Goal: Transaction & Acquisition: Purchase product/service

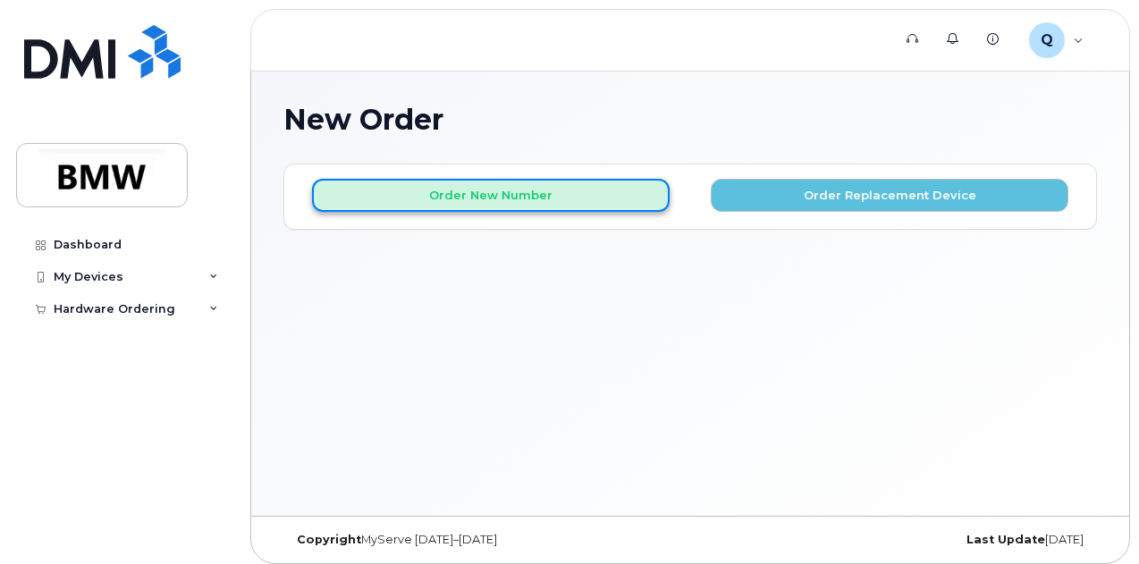
click at [430, 187] on button "Order New Number" at bounding box center [491, 195] width 358 height 33
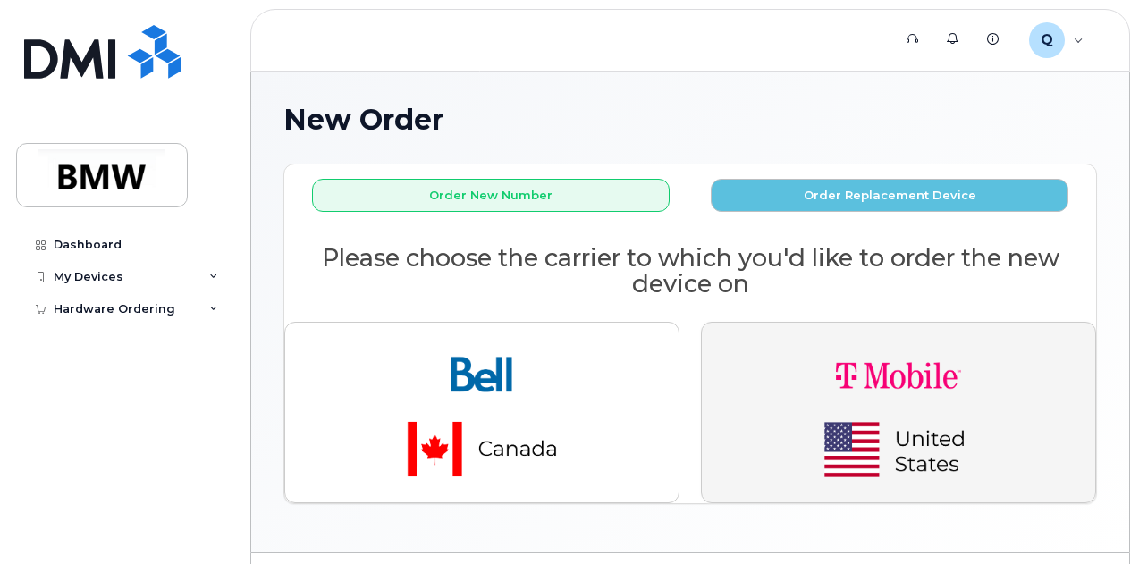
click at [940, 421] on img "button" at bounding box center [898, 412] width 250 height 150
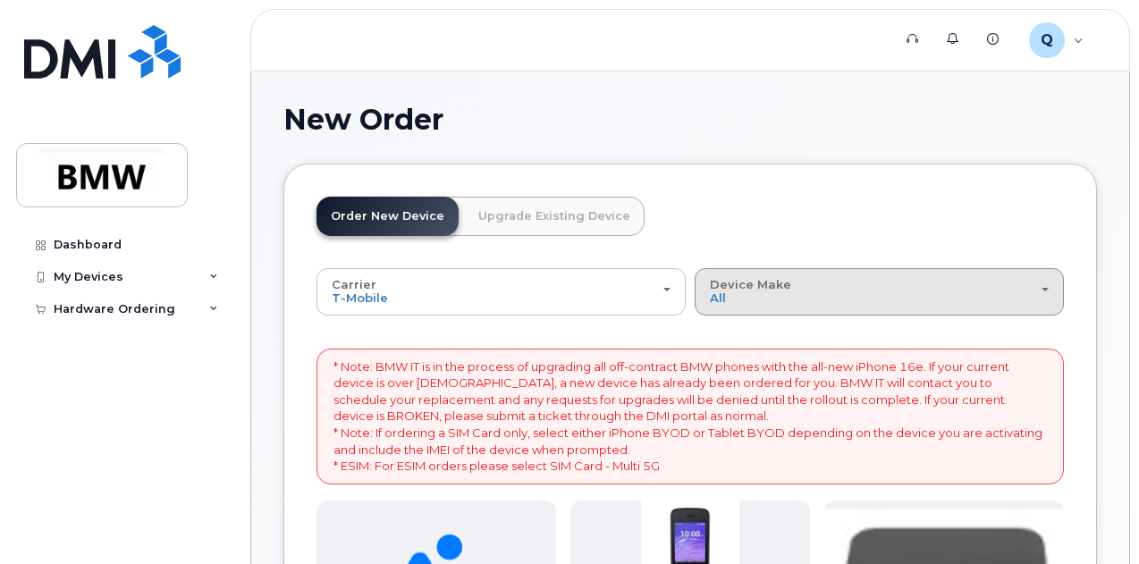
click at [710, 292] on div "Device Make All Cell Phone iPhone Modem" at bounding box center [879, 292] width 339 height 28
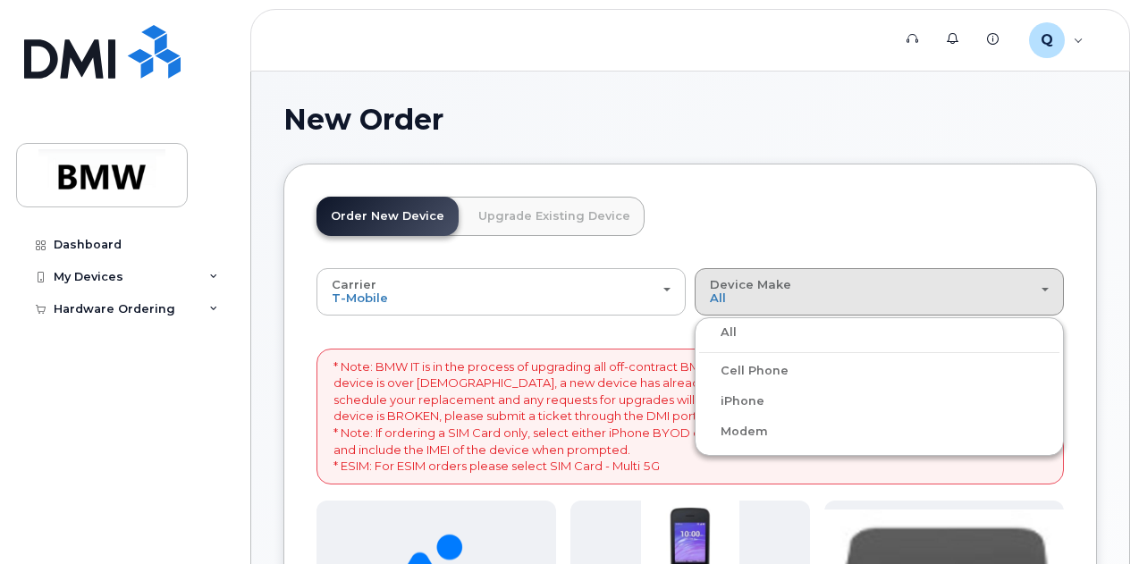
click at [699, 395] on label "iPhone" at bounding box center [731, 401] width 65 height 21
click at [0, 0] on input "iPhone" at bounding box center [0, 0] width 0 height 0
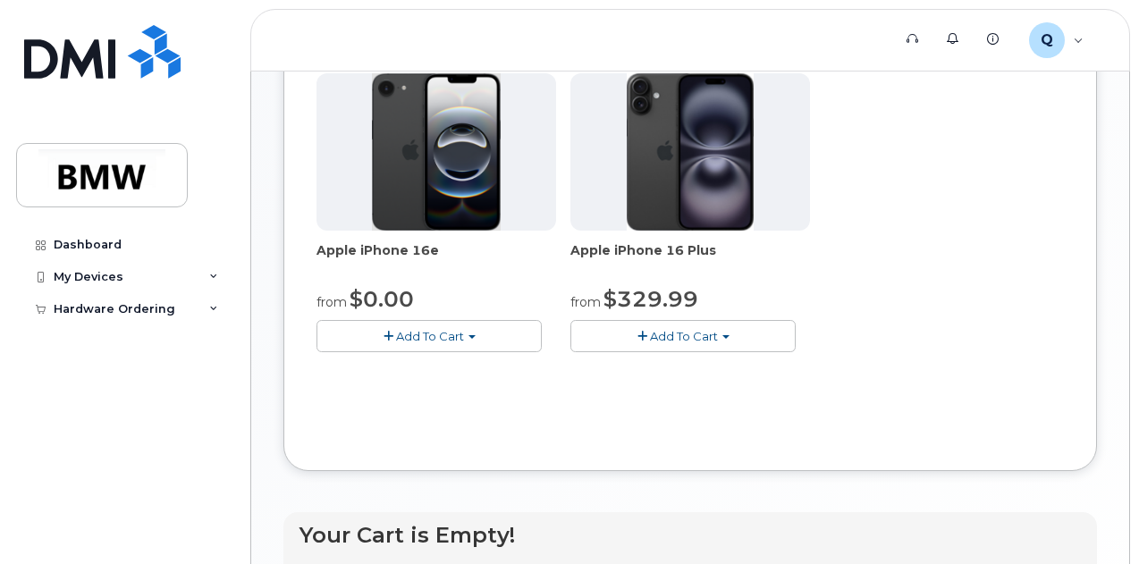
scroll to position [496, 0]
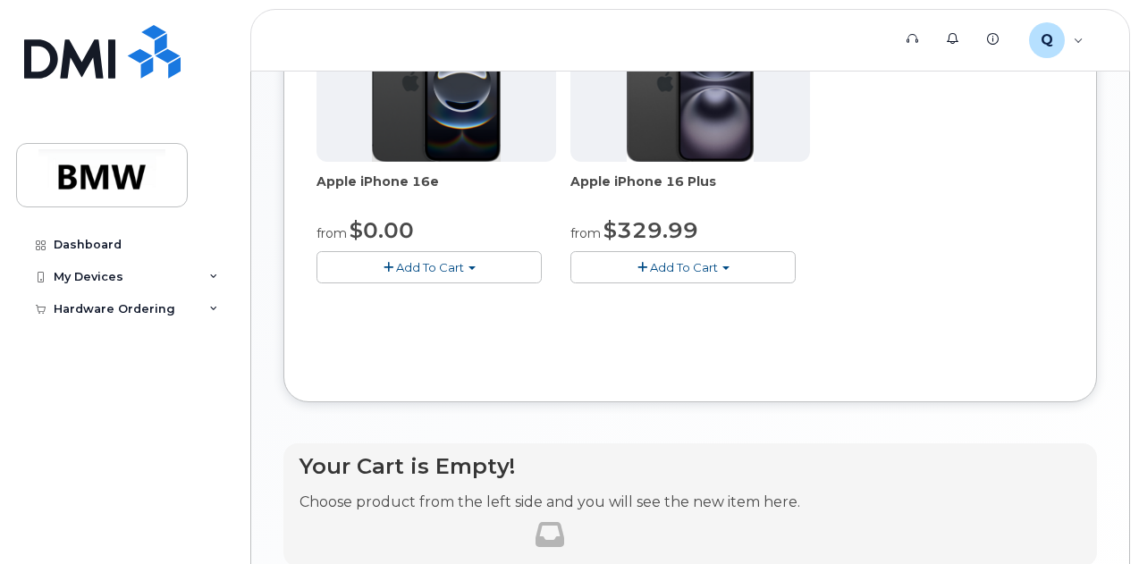
click at [437, 282] on button "Add To Cart" at bounding box center [428, 266] width 225 height 31
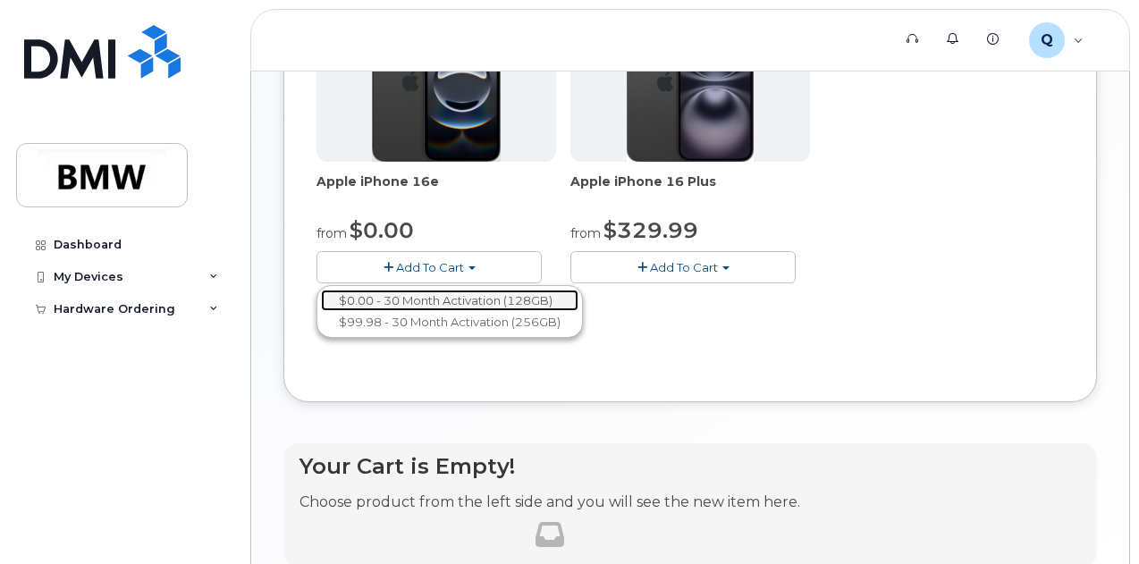
click at [443, 312] on link "$0.00 - 30 Month Activation (128GB)" at bounding box center [449, 301] width 257 height 22
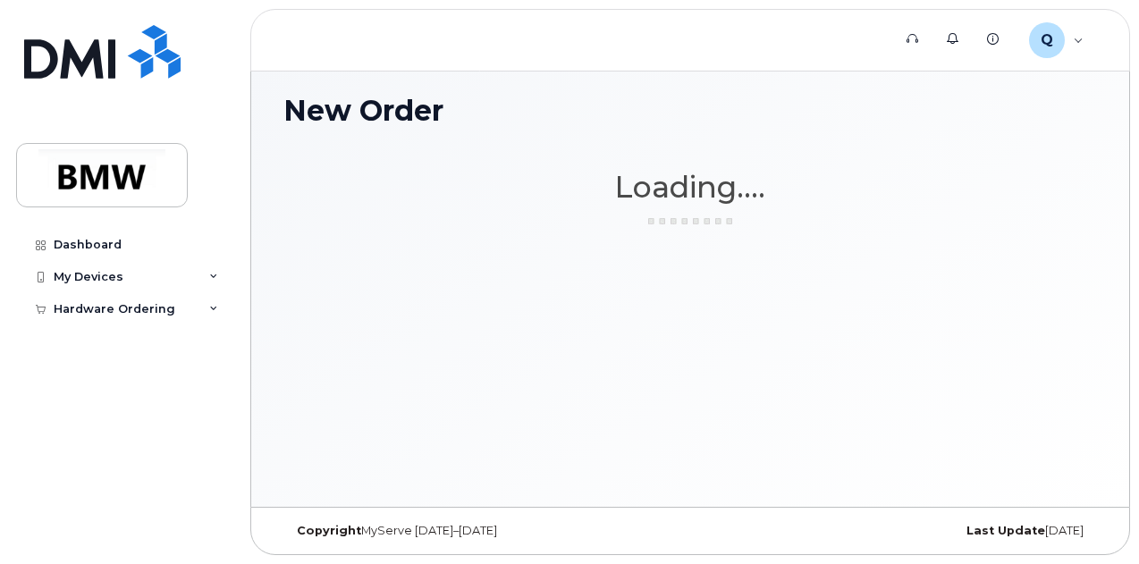
scroll to position [8, 0]
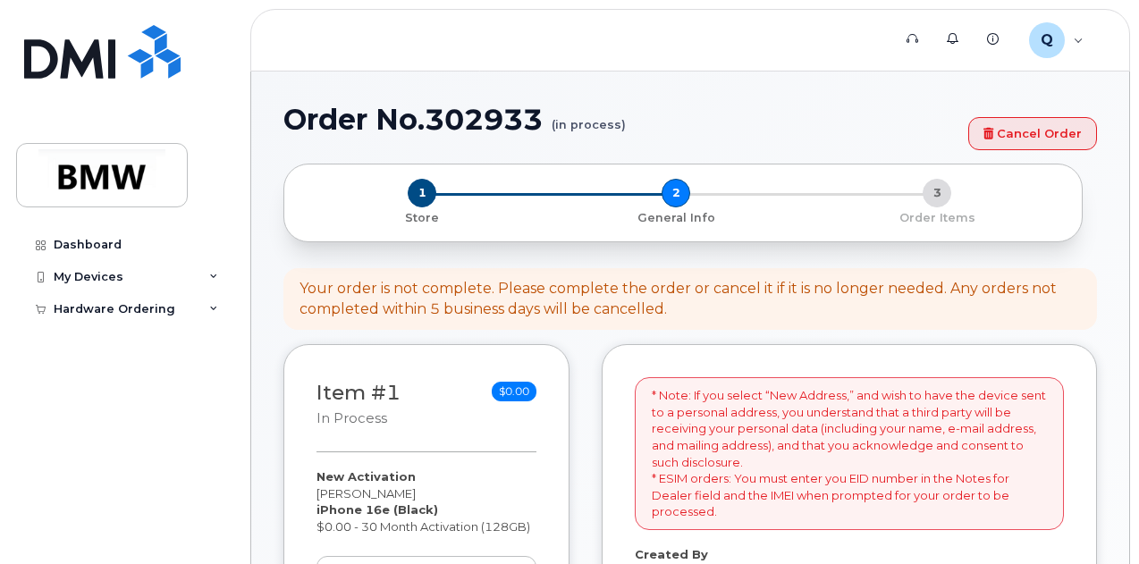
select select
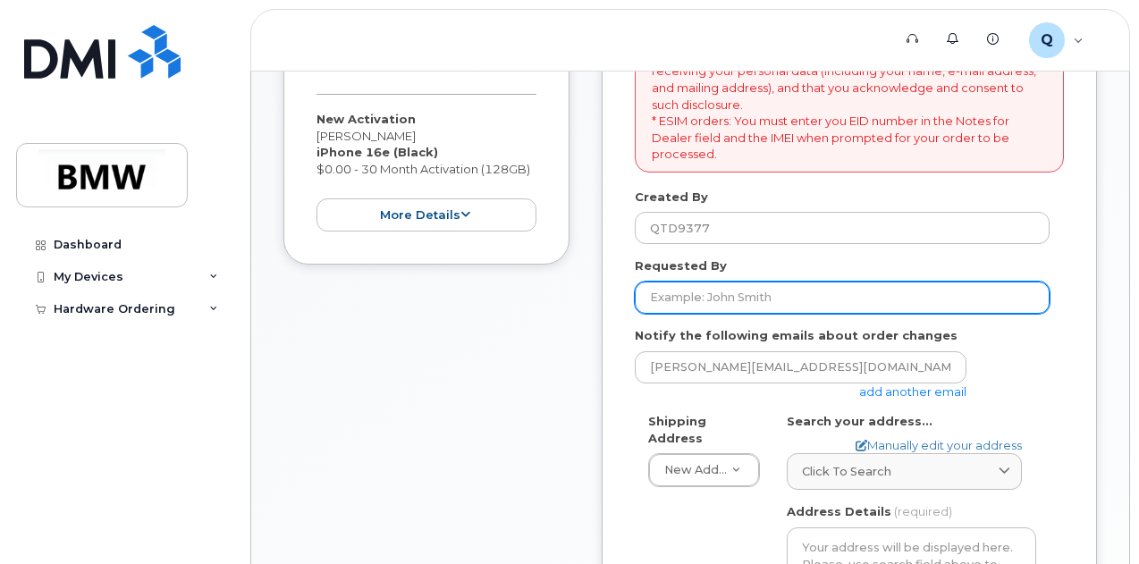
click at [802, 301] on input "Requested By" at bounding box center [842, 298] width 415 height 32
type input "Teresa Buchauer"
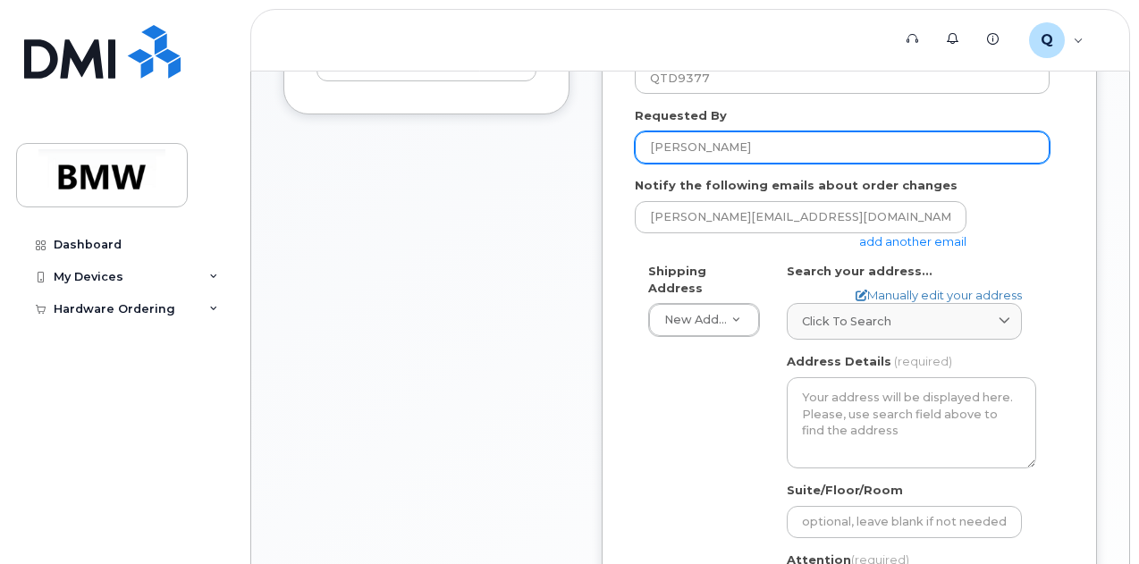
scroll to position [626, 0]
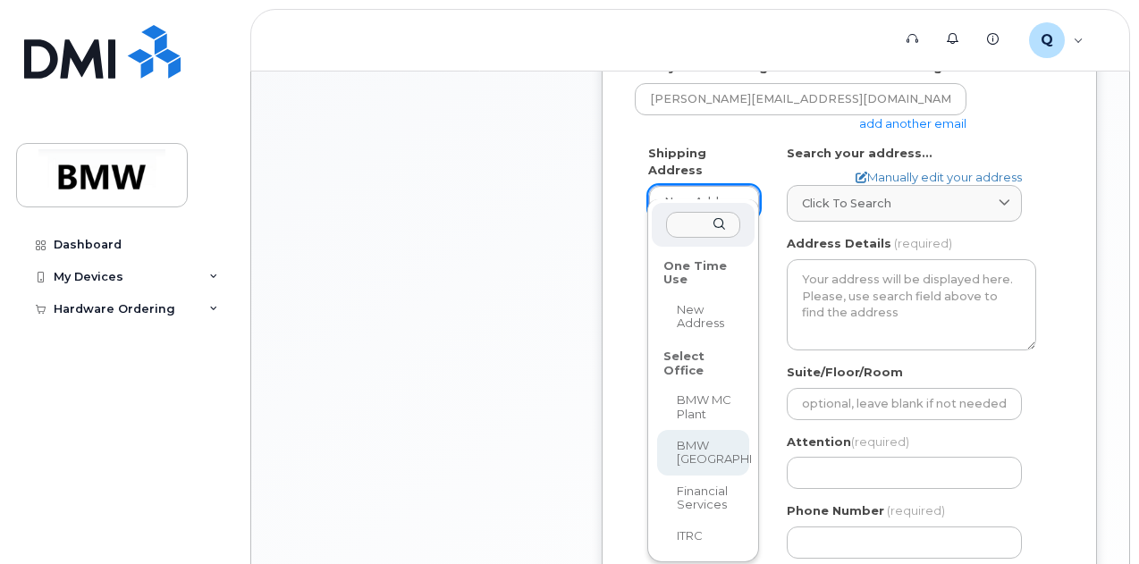
select select
type textarea "200 BMW Drive Woodcliff Lake NJ 07677 Woodcliff Lake New Jersey 07677"
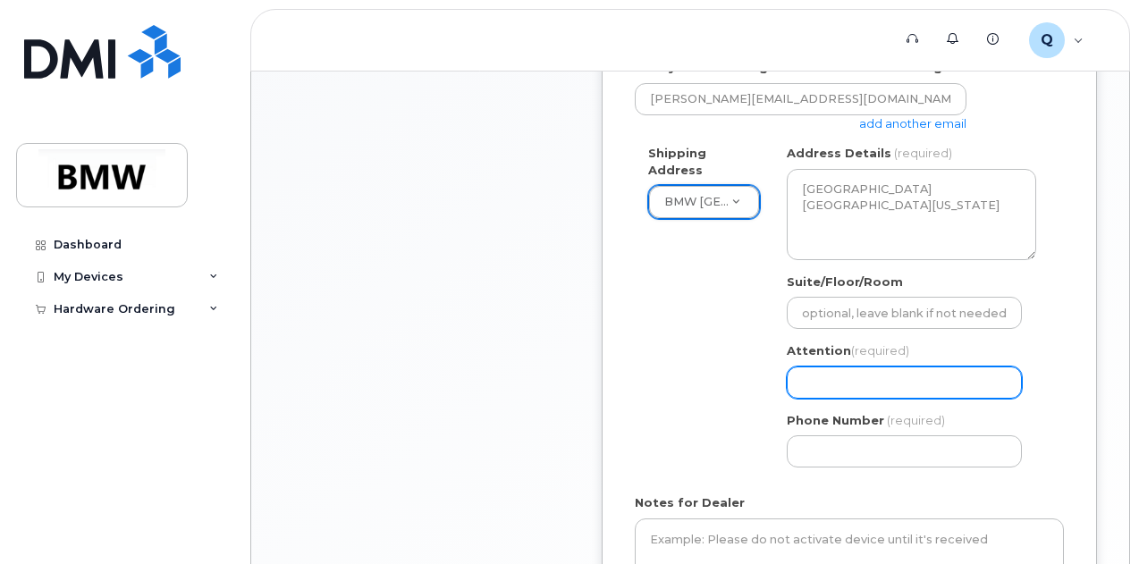
click at [878, 395] on input "Attention (required)" at bounding box center [904, 382] width 235 height 32
type input "Teresa Buchauer"
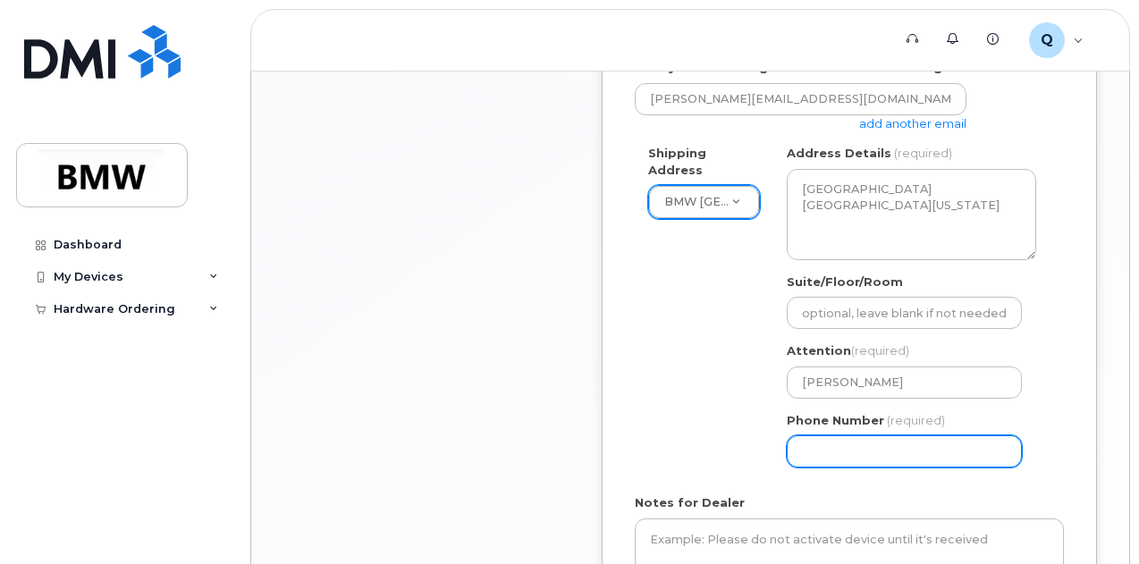
click at [883, 454] on input "Phone Number" at bounding box center [904, 451] width 235 height 32
select select
type input "845608467"
select select
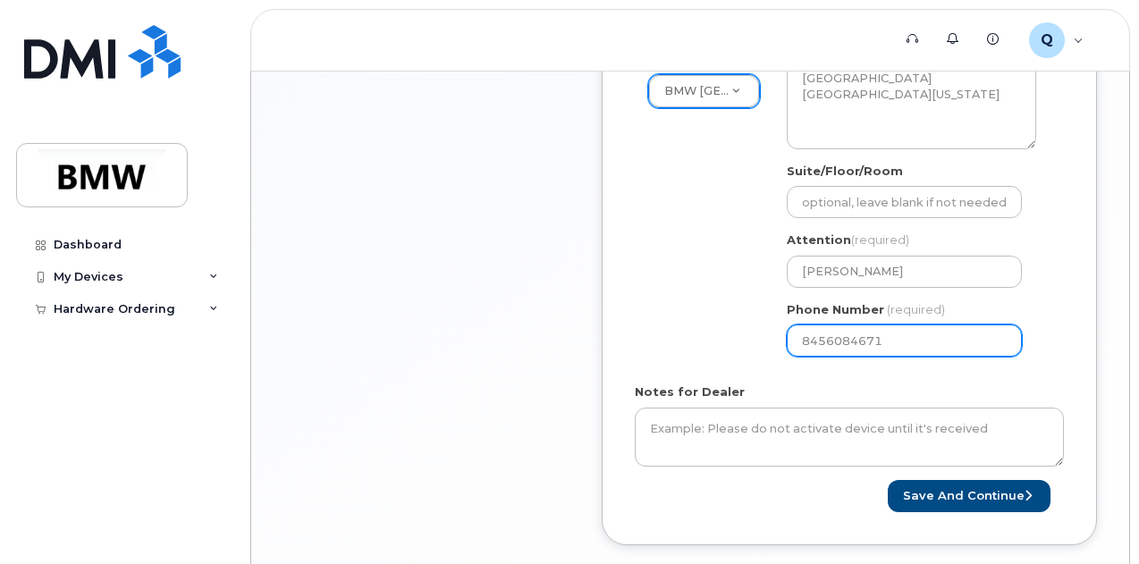
scroll to position [829, 0]
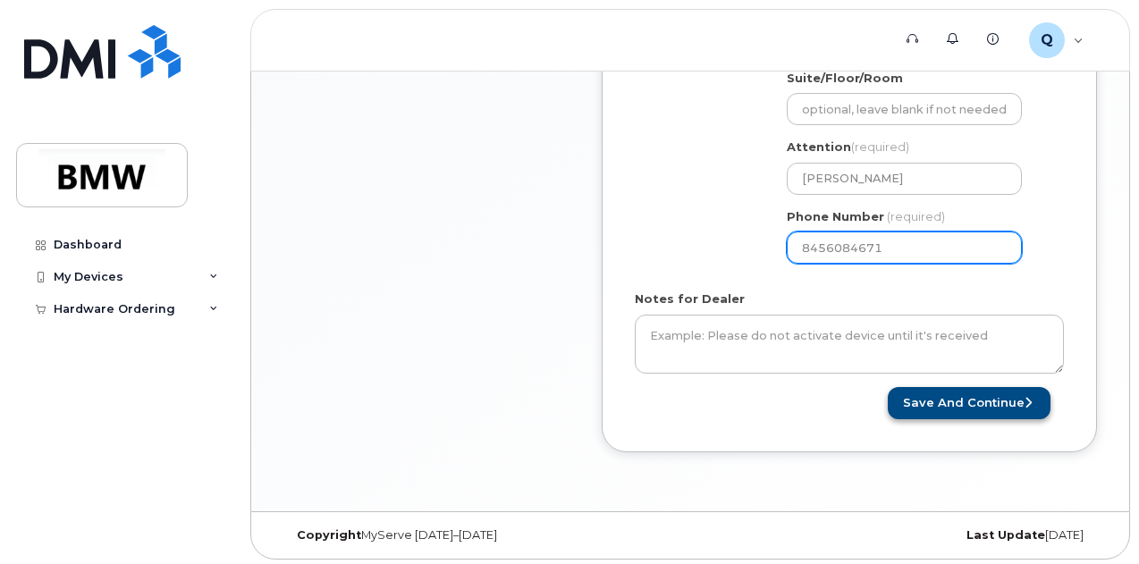
type input "8456084671"
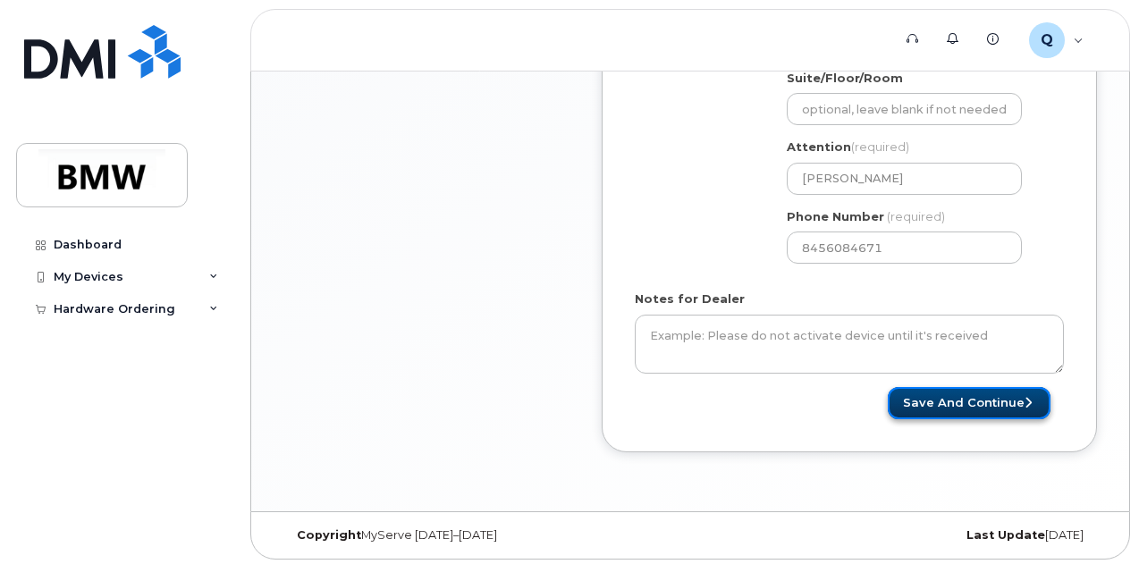
click at [949, 400] on button "Save and Continue" at bounding box center [969, 403] width 163 height 33
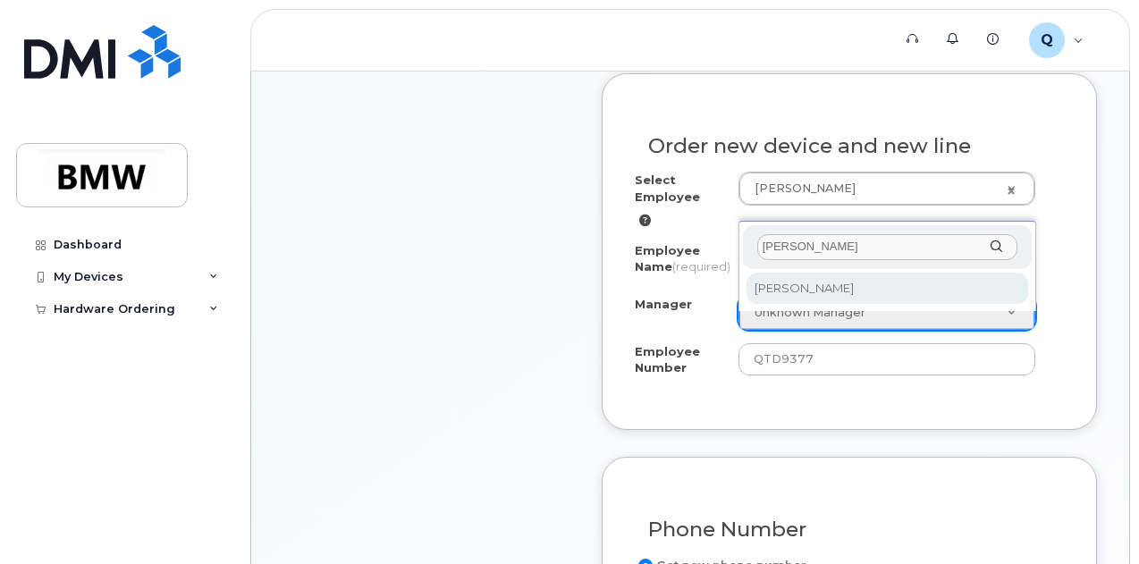
type input "kevin ph"
select select "1897382"
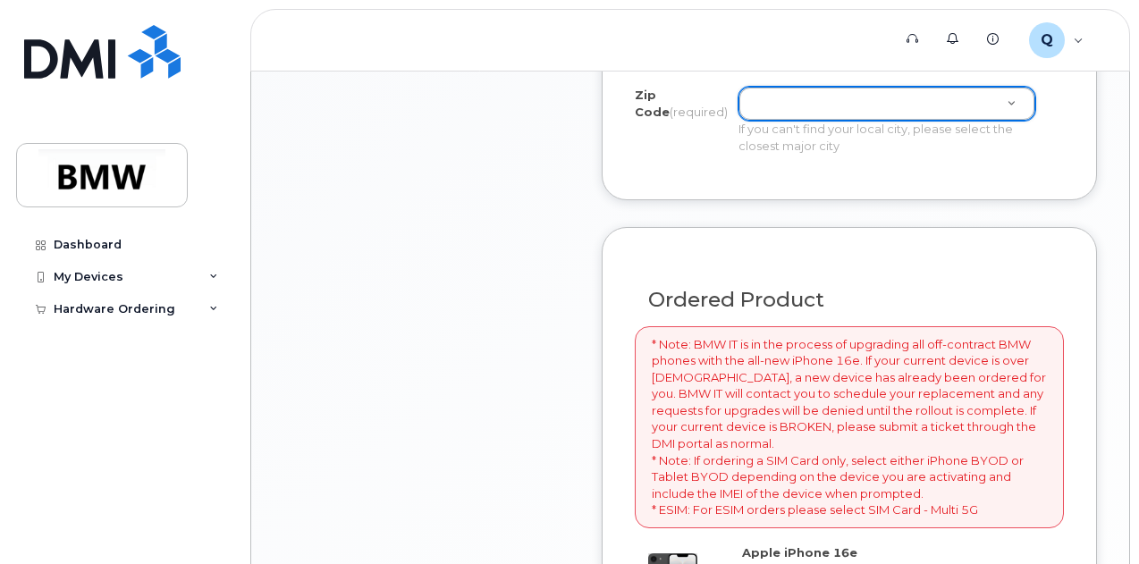
scroll to position [983, 0]
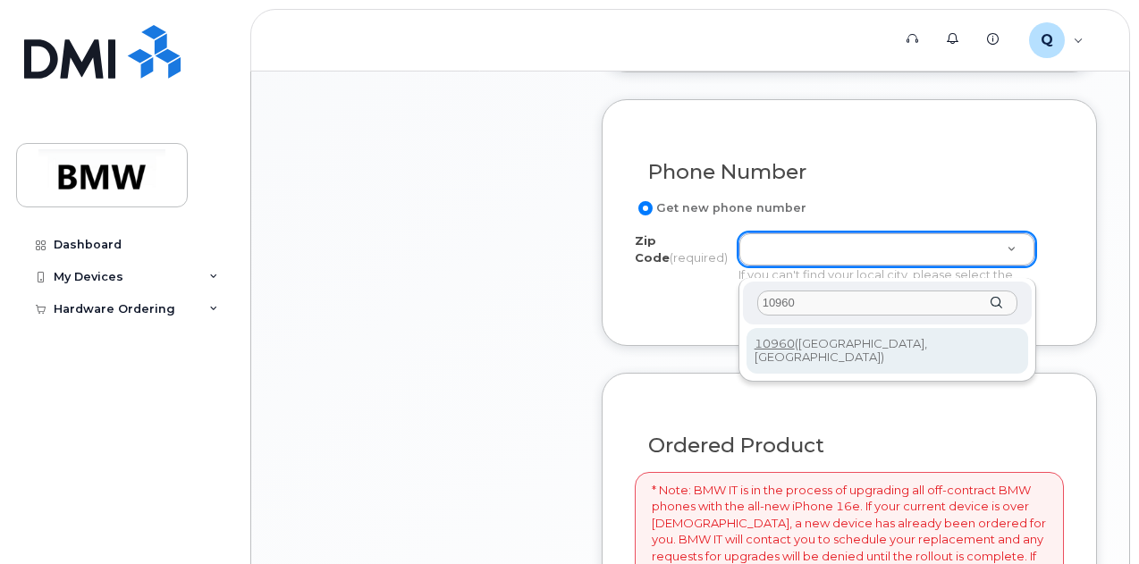
type input "10960"
type input "10960 (Nyack, NY)"
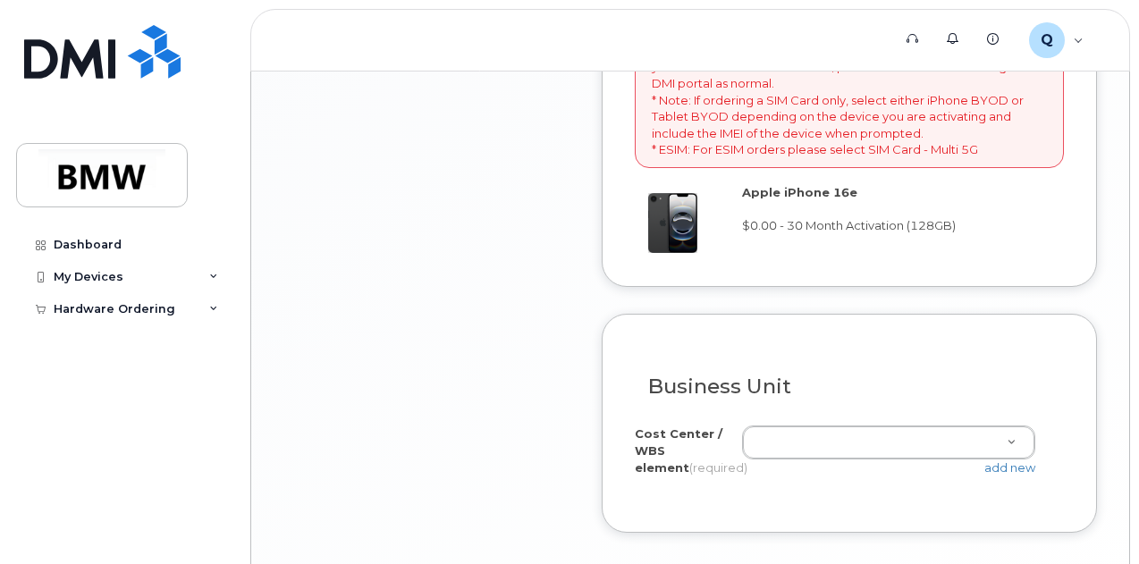
scroll to position [1631, 0]
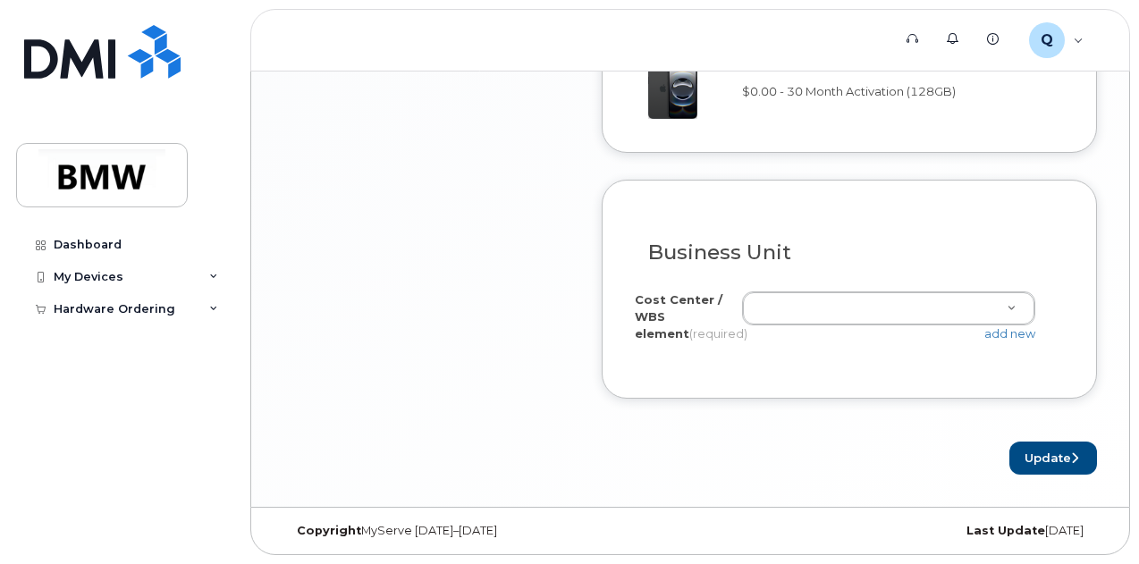
click at [817, 328] on div "add new" at bounding box center [895, 333] width 307 height 17
drag, startPoint x: 817, startPoint y: 310, endPoint x: 803, endPoint y: 315, distance: 15.0
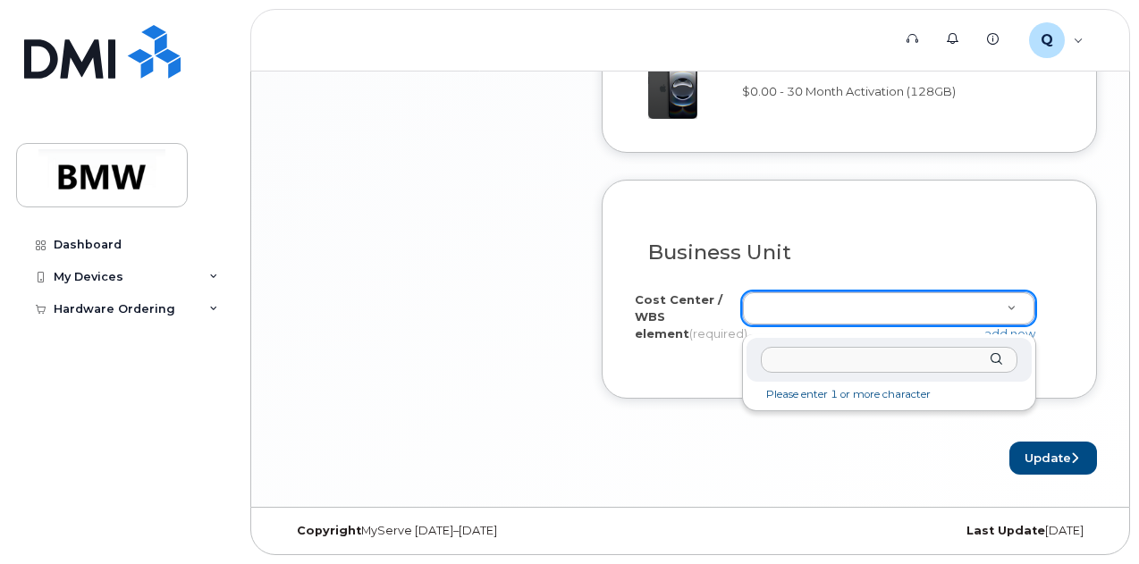
drag, startPoint x: 781, startPoint y: 309, endPoint x: 751, endPoint y: 304, distance: 30.9
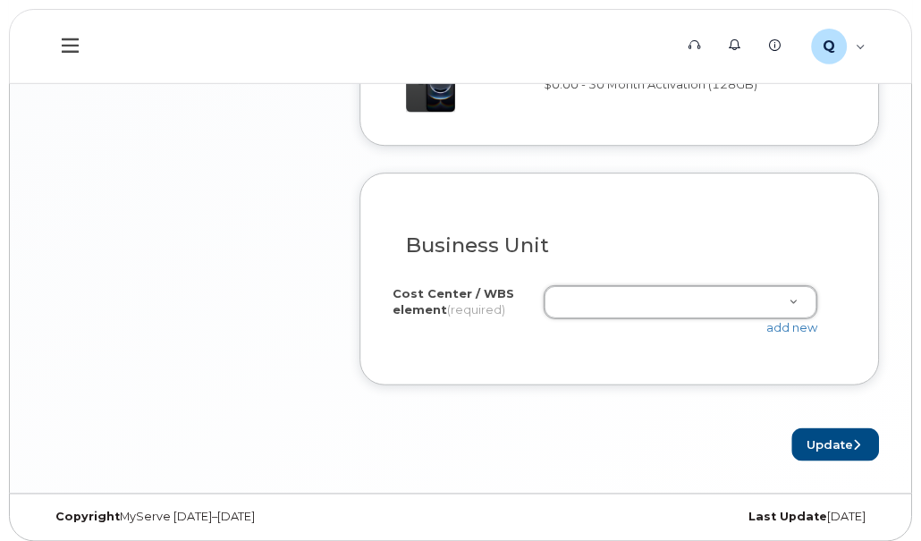
scroll to position [1599, 0]
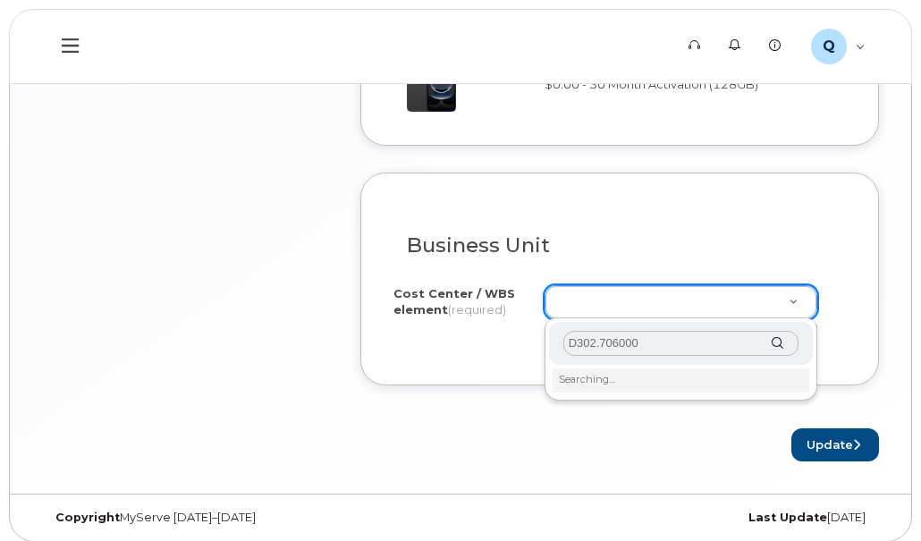
type input "D302.7060000"
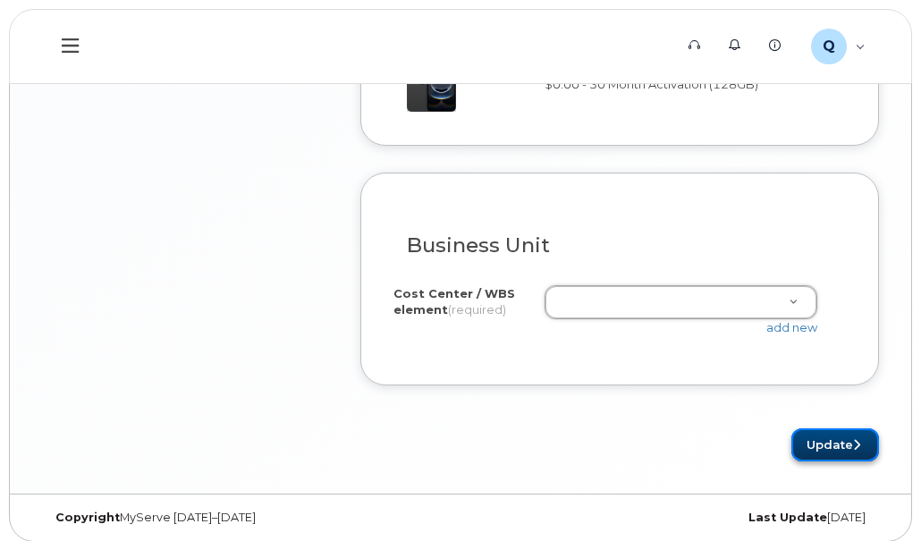
click at [829, 437] on button "Update" at bounding box center [835, 444] width 88 height 33
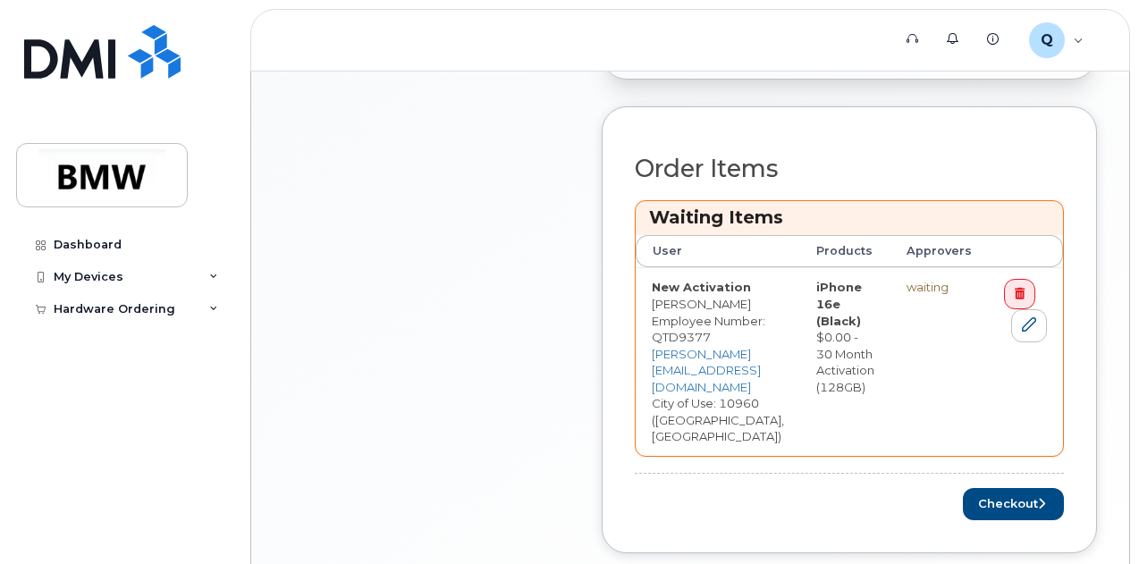
scroll to position [717, 0]
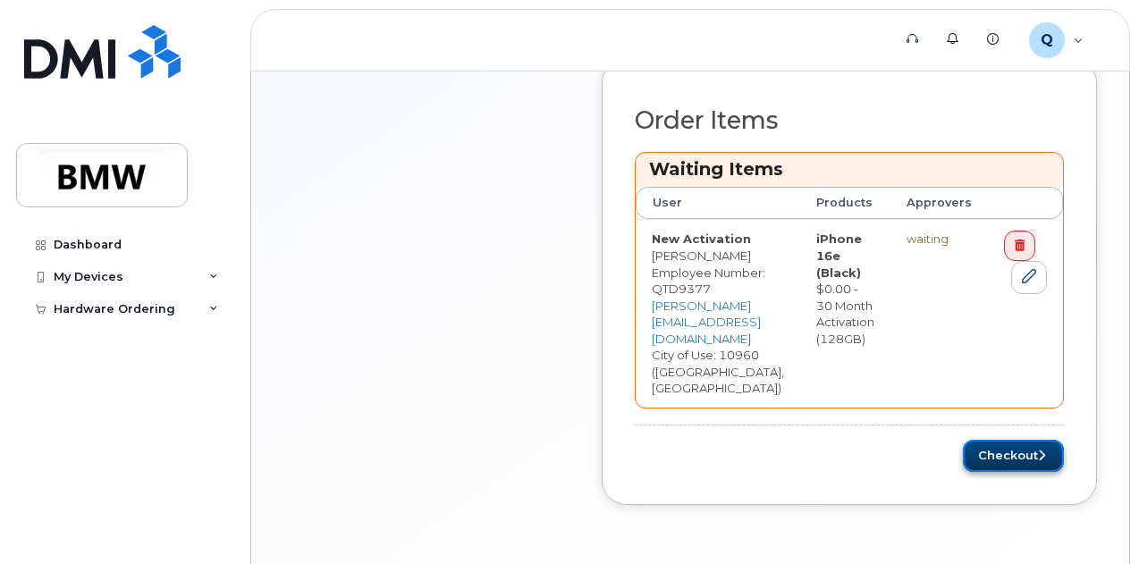
click at [920, 440] on button "Checkout" at bounding box center [1013, 456] width 101 height 33
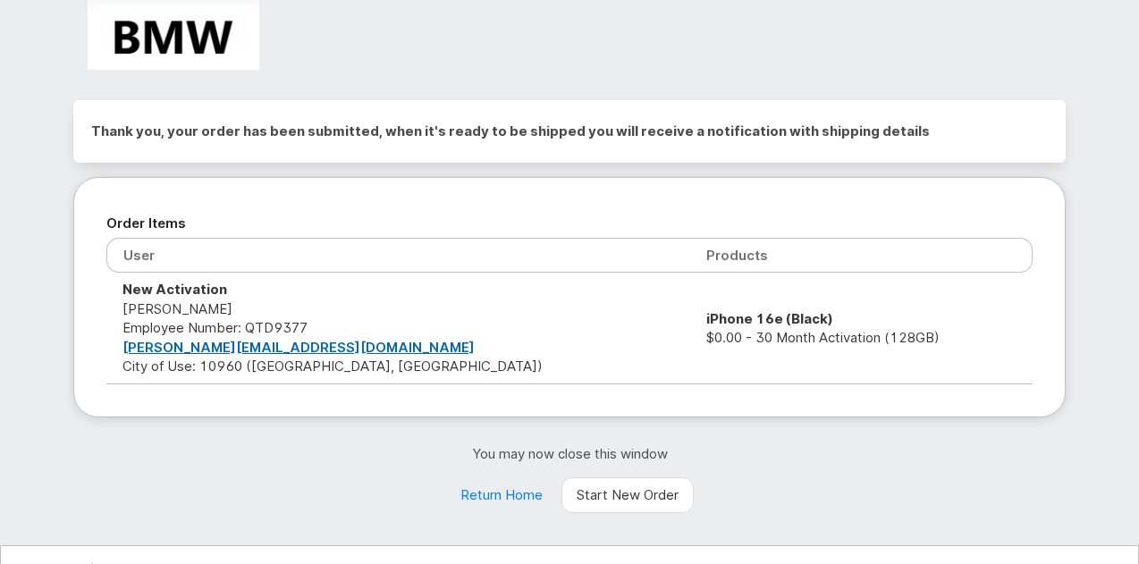
scroll to position [72, 0]
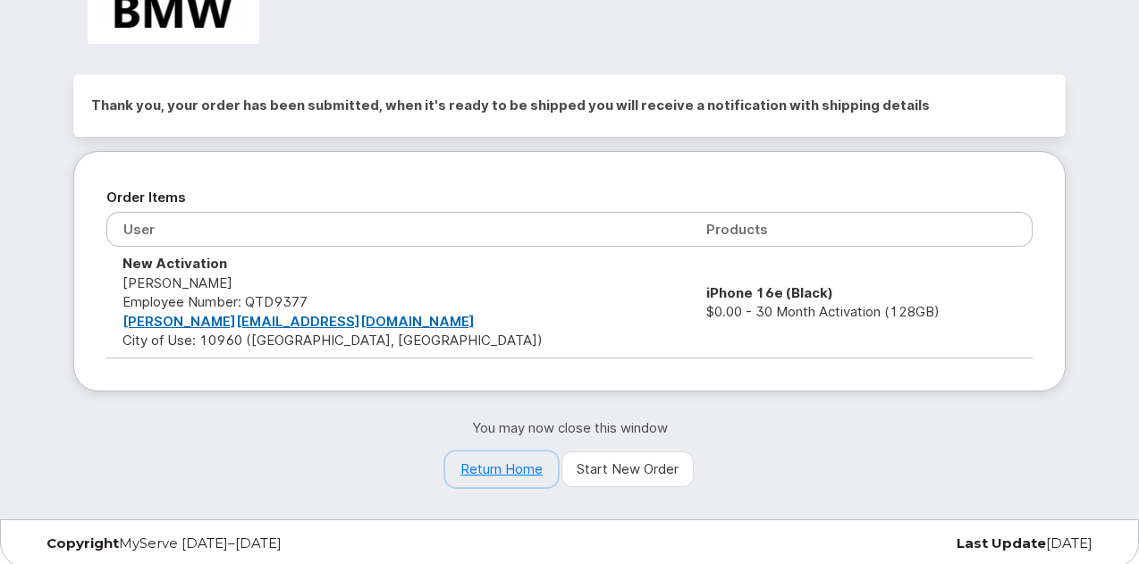
click at [510, 466] on link "Return Home" at bounding box center [501, 469] width 113 height 36
